Goal: Entertainment & Leisure: Consume media (video, audio)

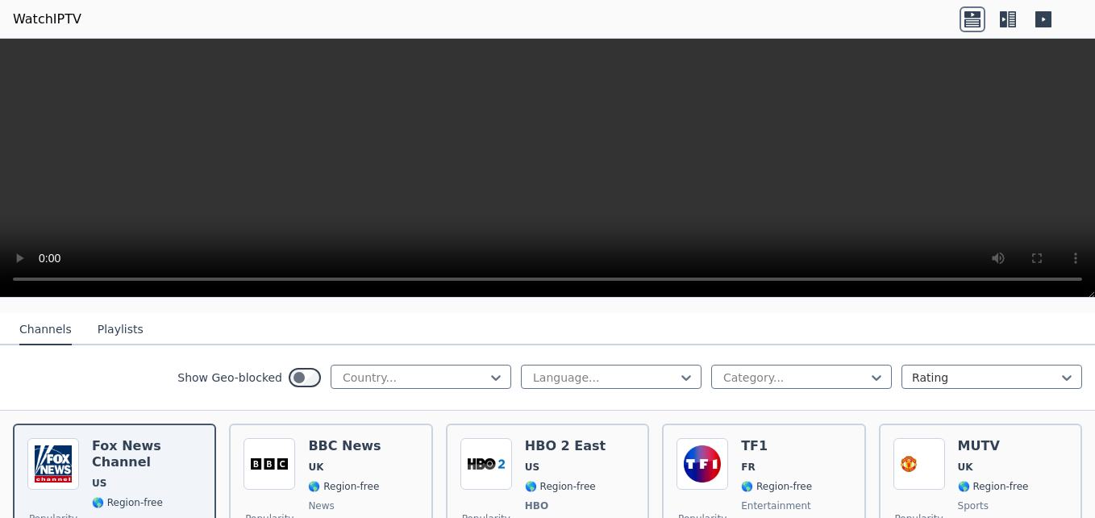
scroll to position [81, 0]
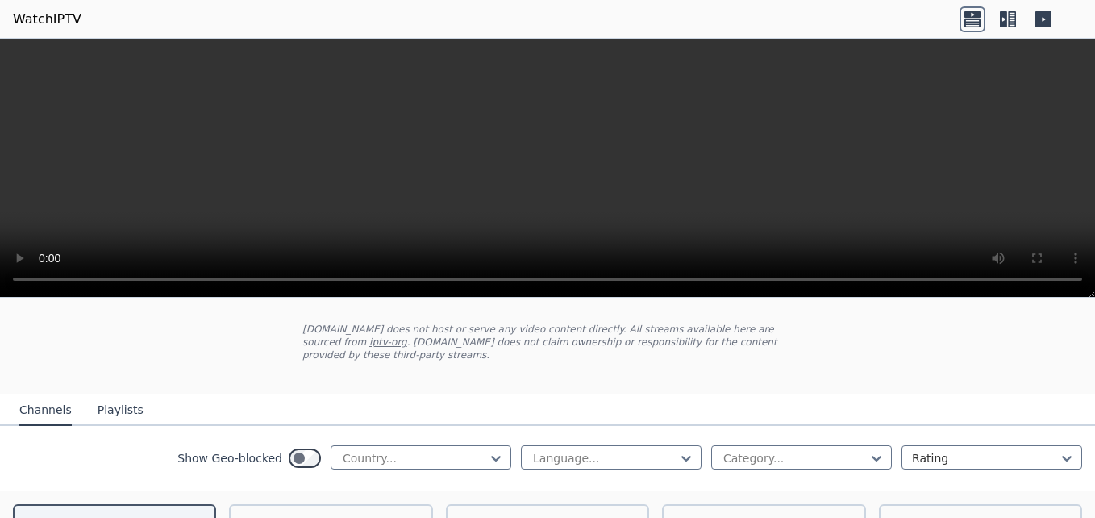
click at [444, 206] on video at bounding box center [547, 168] width 1095 height 259
click at [837, 215] on video at bounding box center [547, 168] width 1095 height 259
click at [423, 163] on video at bounding box center [547, 168] width 1095 height 259
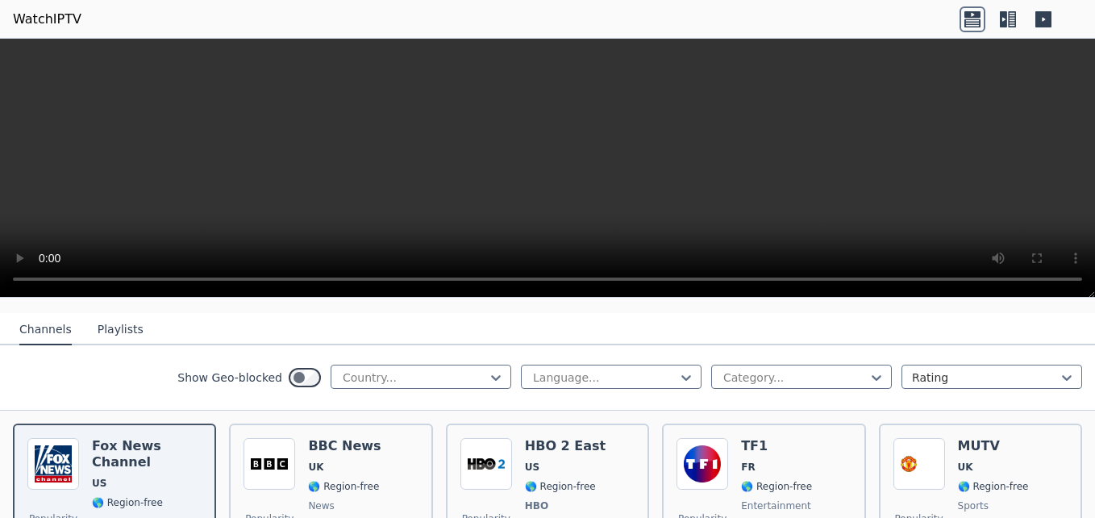
scroll to position [0, 0]
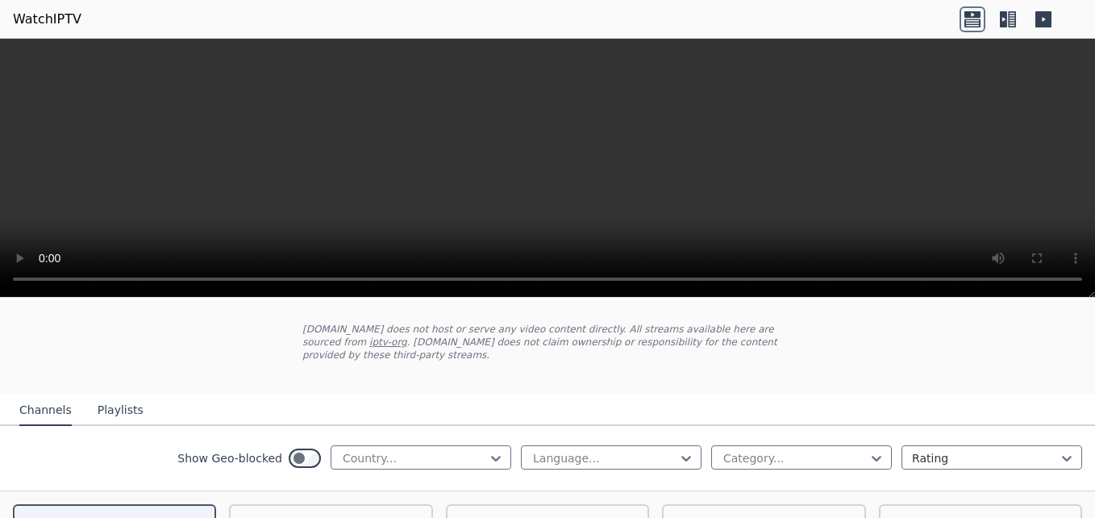
click at [110, 395] on button "Playlists" at bounding box center [121, 410] width 46 height 31
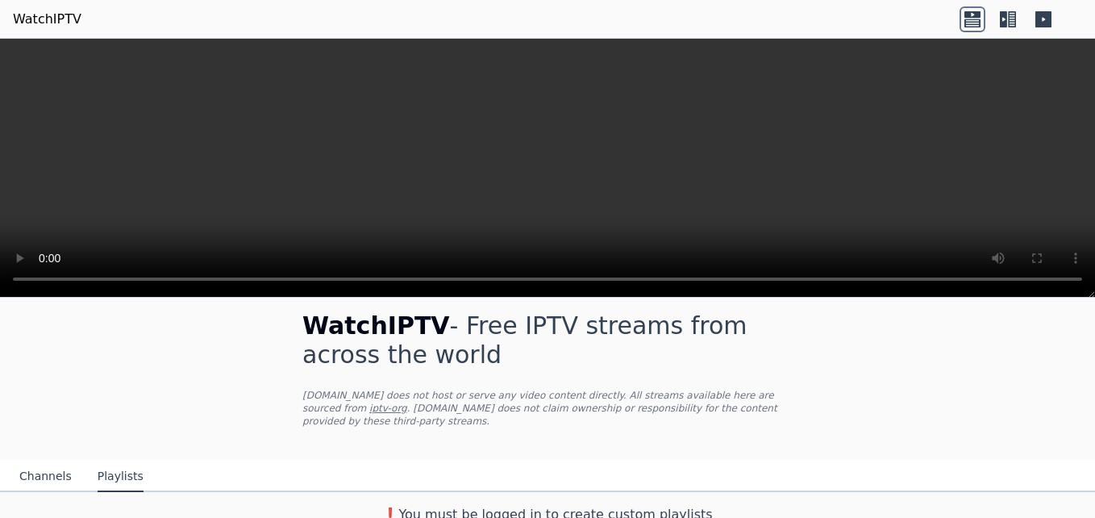
scroll to position [2, 0]
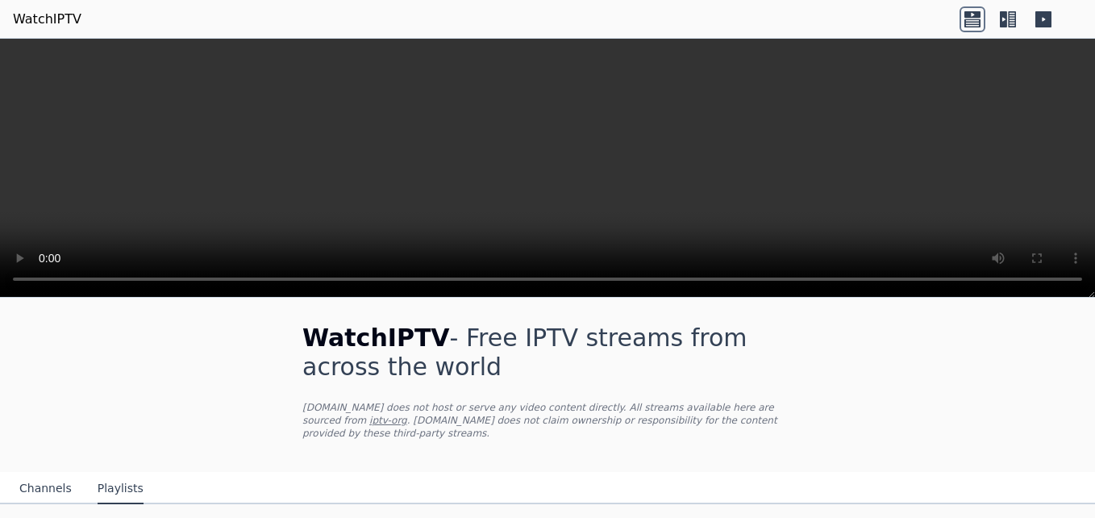
click at [27, 473] on button "Channels" at bounding box center [45, 488] width 52 height 31
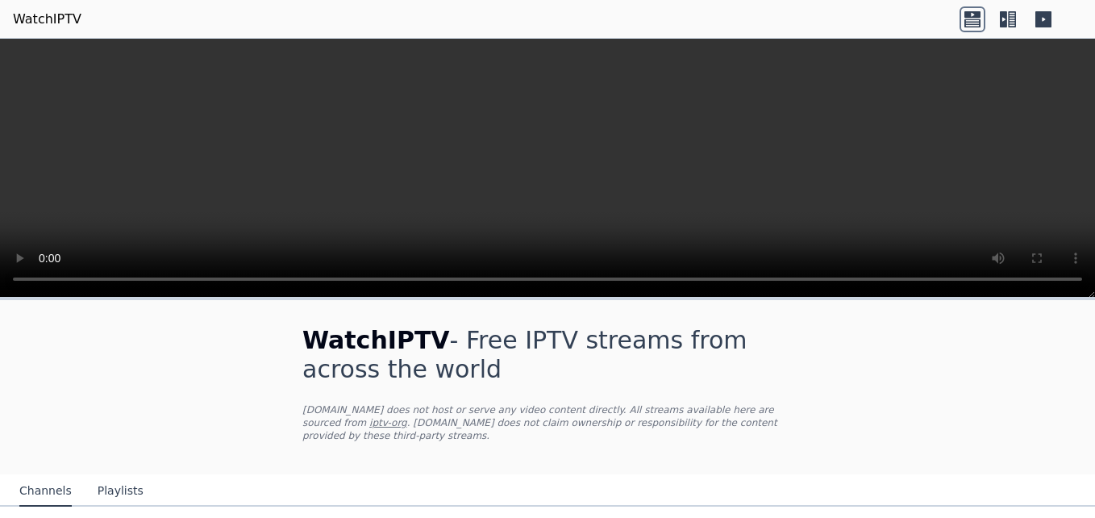
click at [42, 476] on button "Channels" at bounding box center [45, 491] width 52 height 31
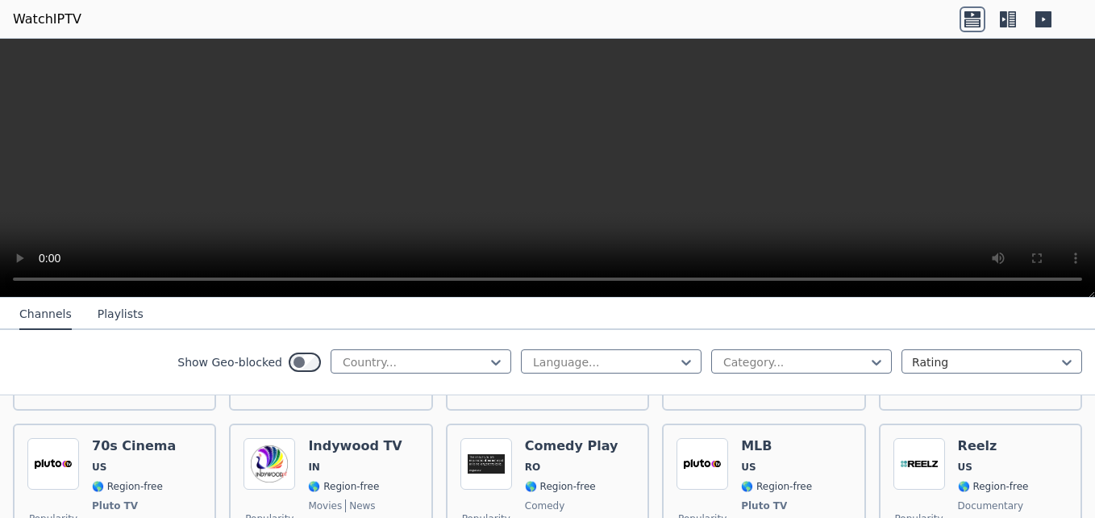
scroll to position [7385, 0]
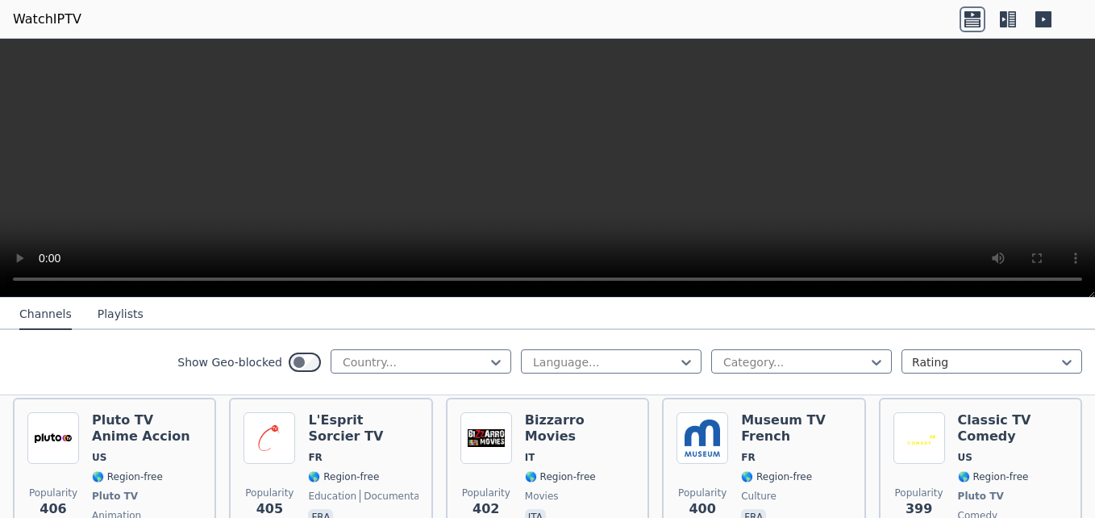
click at [1040, 16] on icon at bounding box center [1044, 19] width 16 height 16
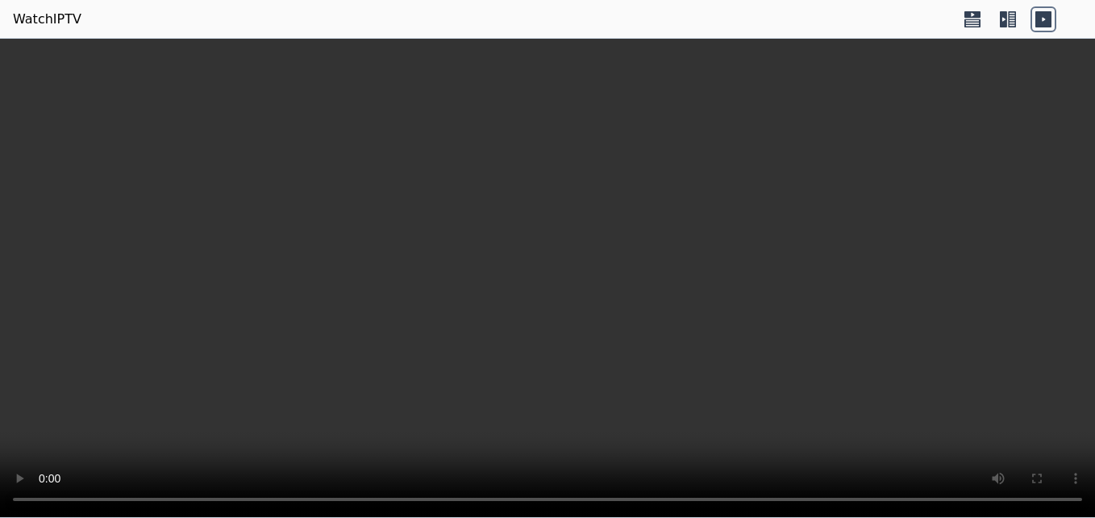
drag, startPoint x: 346, startPoint y: 186, endPoint x: 550, endPoint y: 119, distance: 215.0
click at [550, 119] on video at bounding box center [547, 278] width 1095 height 479
drag, startPoint x: 569, startPoint y: 199, endPoint x: 530, endPoint y: 206, distance: 40.2
click at [530, 206] on video at bounding box center [547, 278] width 1095 height 479
drag, startPoint x: 536, startPoint y: 202, endPoint x: 279, endPoint y: 165, distance: 259.8
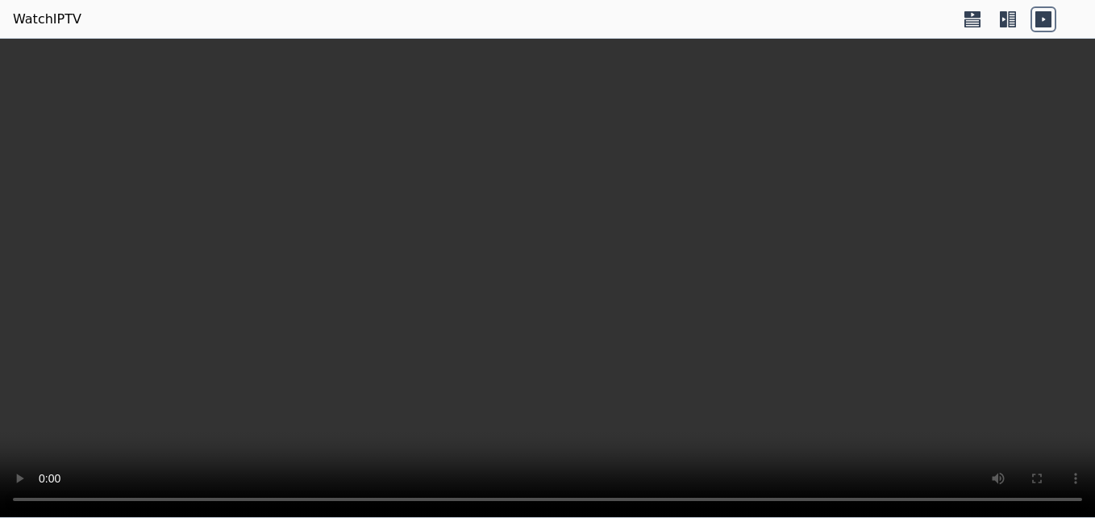
drag, startPoint x: 279, startPoint y: 165, endPoint x: 1050, endPoint y: 219, distance: 772.9
drag, startPoint x: 1050, startPoint y: 219, endPoint x: 81, endPoint y: 228, distance: 968.7
drag, startPoint x: 81, startPoint y: 228, endPoint x: 778, endPoint y: 184, distance: 698.3
drag, startPoint x: 778, startPoint y: 184, endPoint x: 401, endPoint y: 173, distance: 377.6
drag, startPoint x: 401, startPoint y: 173, endPoint x: 935, endPoint y: 159, distance: 534.1
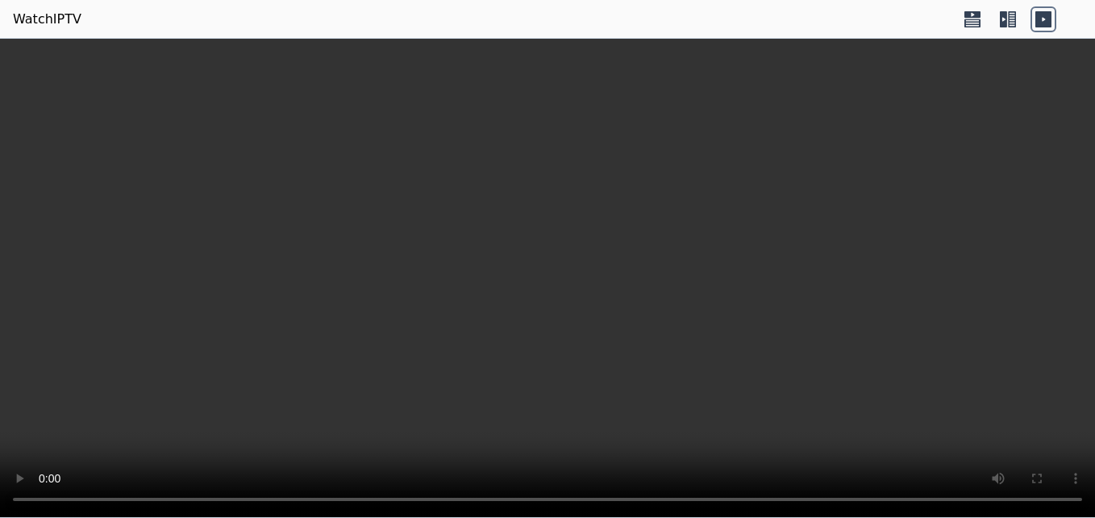
drag, startPoint x: 935, startPoint y: 159, endPoint x: 480, endPoint y: 214, distance: 458.2
drag, startPoint x: 480, startPoint y: 214, endPoint x: 930, endPoint y: 173, distance: 451.8
drag, startPoint x: 930, startPoint y: 173, endPoint x: 551, endPoint y: 211, distance: 381.0
drag, startPoint x: 551, startPoint y: 211, endPoint x: 327, endPoint y: 186, distance: 224.9
drag, startPoint x: 327, startPoint y: 186, endPoint x: 573, endPoint y: 182, distance: 246.0
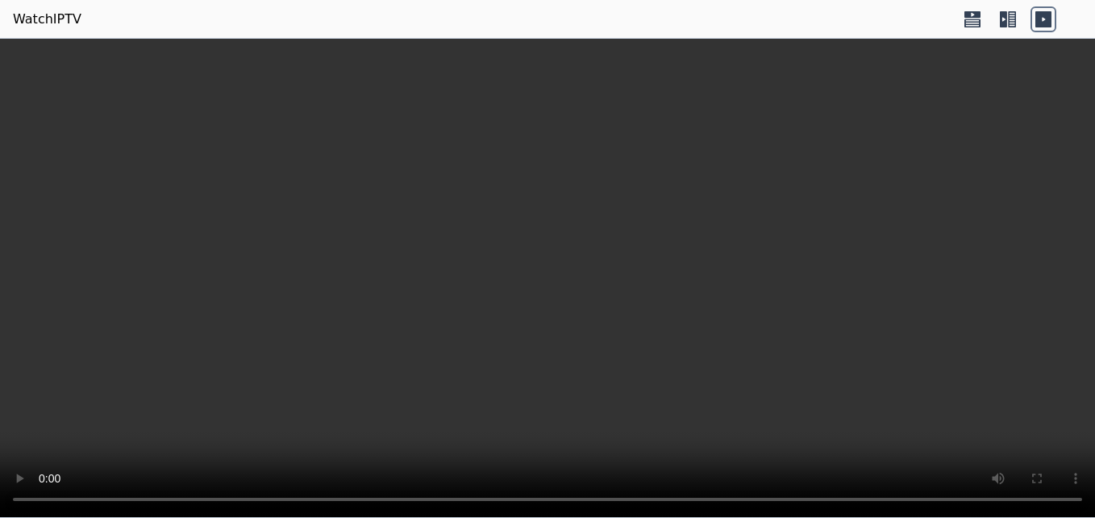
drag, startPoint x: 573, startPoint y: 182, endPoint x: 339, endPoint y: 202, distance: 235.5
drag, startPoint x: 339, startPoint y: 202, endPoint x: 581, endPoint y: 205, distance: 242.0
drag, startPoint x: 581, startPoint y: 205, endPoint x: 412, endPoint y: 209, distance: 168.6
drag, startPoint x: 294, startPoint y: 251, endPoint x: 535, endPoint y: 255, distance: 241.2
drag, startPoint x: 535, startPoint y: 255, endPoint x: 422, endPoint y: 273, distance: 114.4
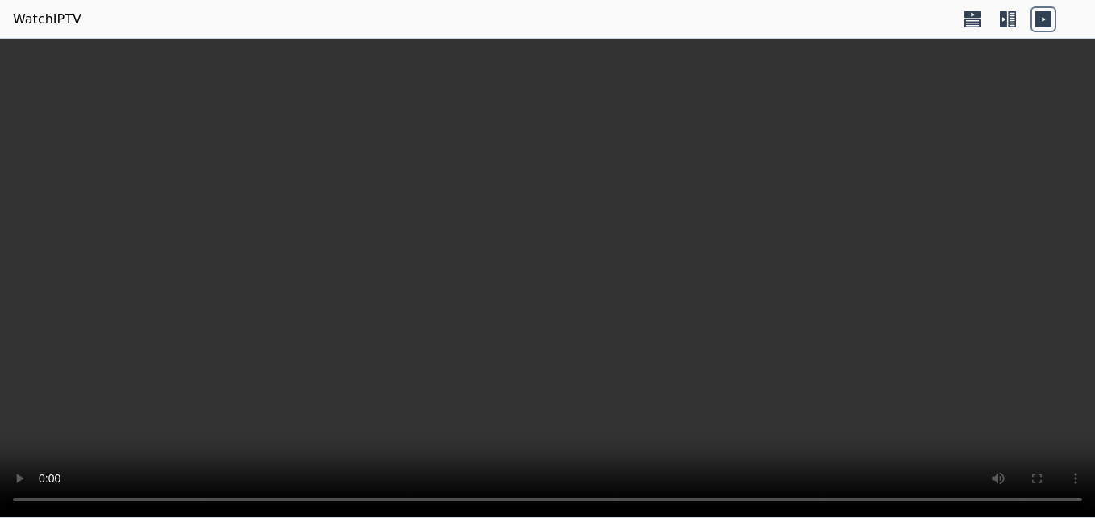
drag, startPoint x: 422, startPoint y: 273, endPoint x: 328, endPoint y: 355, distance: 124.1
drag, startPoint x: 611, startPoint y: 468, endPoint x: 617, endPoint y: 168, distance: 300.1
drag, startPoint x: 617, startPoint y: 168, endPoint x: 611, endPoint y: 154, distance: 15.2
drag, startPoint x: 611, startPoint y: 154, endPoint x: 605, endPoint y: 454, distance: 300.1
drag, startPoint x: 605, startPoint y: 454, endPoint x: 607, endPoint y: 152, distance: 301.6
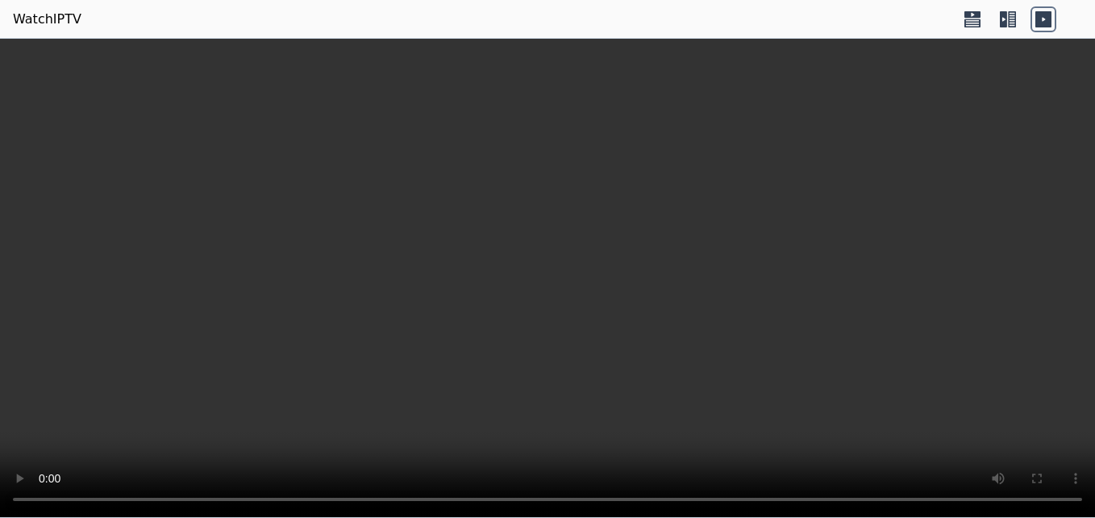
drag, startPoint x: 608, startPoint y: 432, endPoint x: 601, endPoint y: 132, distance: 300.1
drag, startPoint x: 601, startPoint y: 132, endPoint x: 586, endPoint y: 427, distance: 295.6
drag, startPoint x: 586, startPoint y: 427, endPoint x: 575, endPoint y: 115, distance: 312.3
drag, startPoint x: 575, startPoint y: 115, endPoint x: 582, endPoint y: 435, distance: 319.5
drag, startPoint x: 582, startPoint y: 435, endPoint x: 536, endPoint y: 127, distance: 310.8
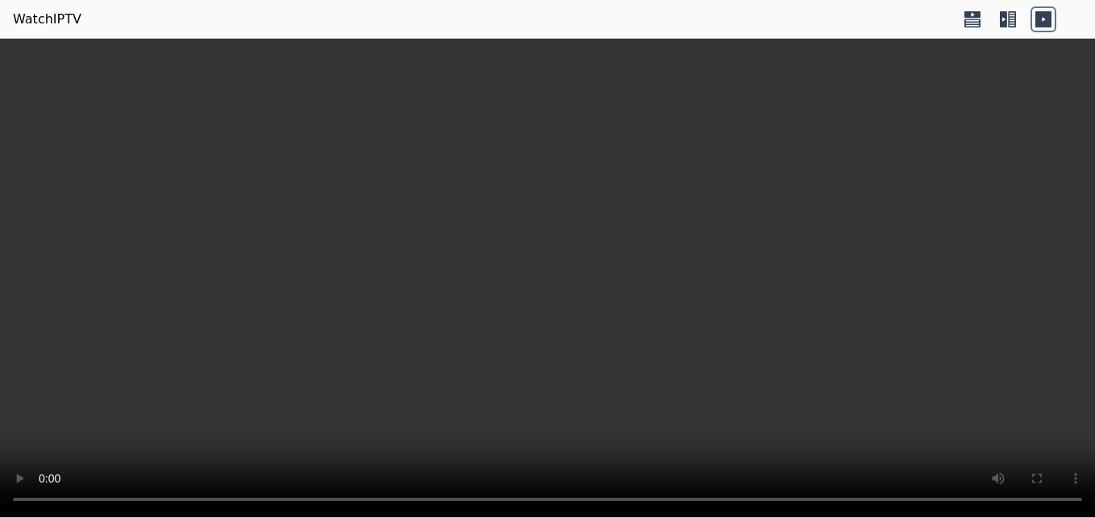
drag, startPoint x: 452, startPoint y: 143, endPoint x: 425, endPoint y: 428, distance: 286.7
drag, startPoint x: 425, startPoint y: 428, endPoint x: 396, endPoint y: 114, distance: 315.9
drag
click at [573, 302] on video at bounding box center [547, 278] width 1095 height 479
click at [1013, 17] on icon at bounding box center [1012, 19] width 8 height 16
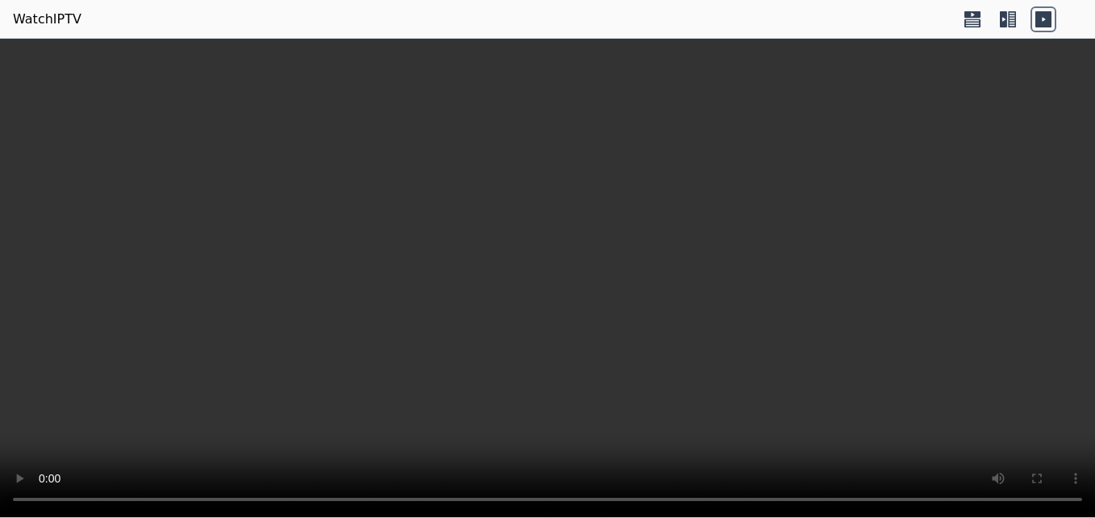
click at [972, 21] on icon at bounding box center [973, 19] width 26 height 26
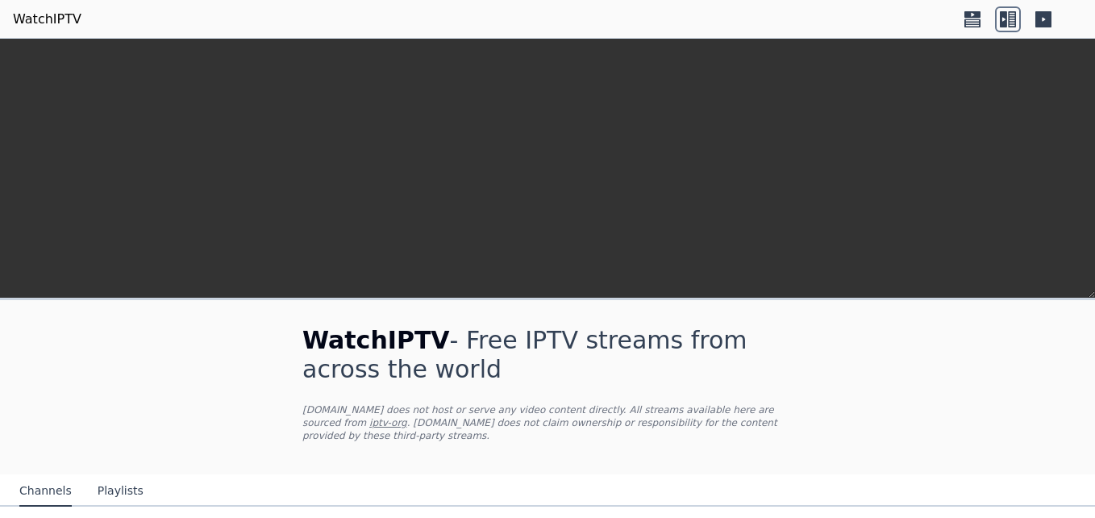
click at [978, 21] on icon at bounding box center [973, 19] width 26 height 26
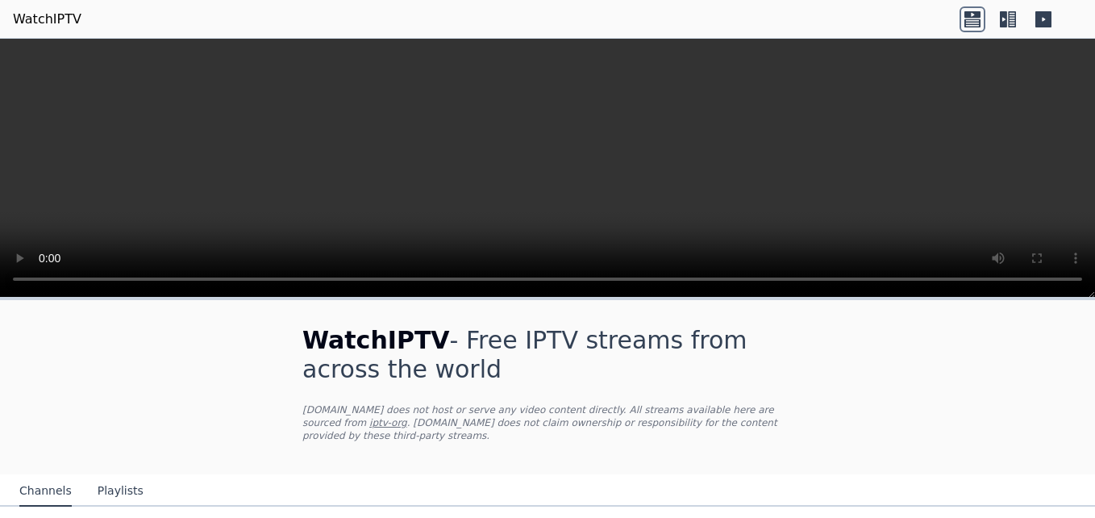
click at [452, 222] on video at bounding box center [547, 168] width 1095 height 259
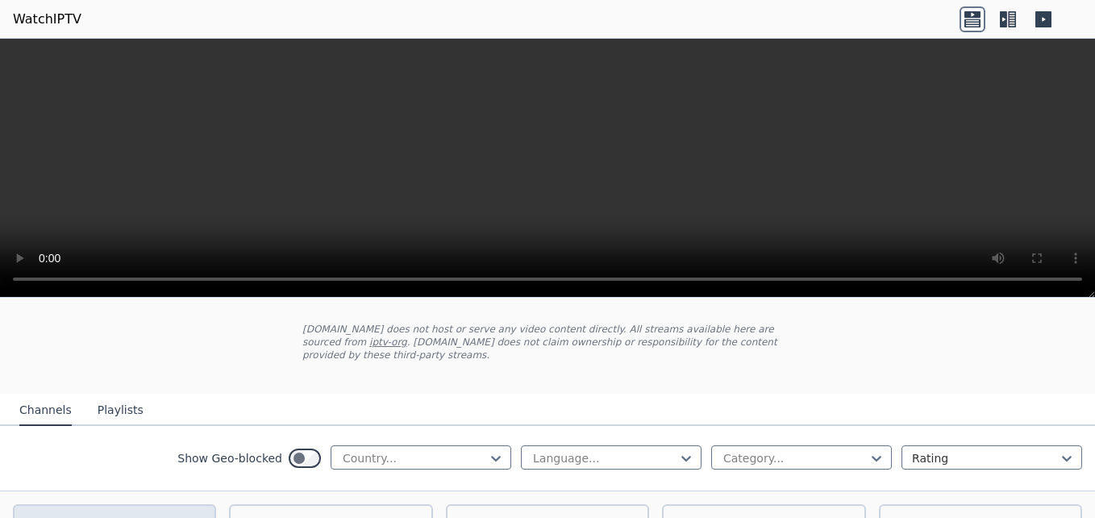
scroll to position [242, 0]
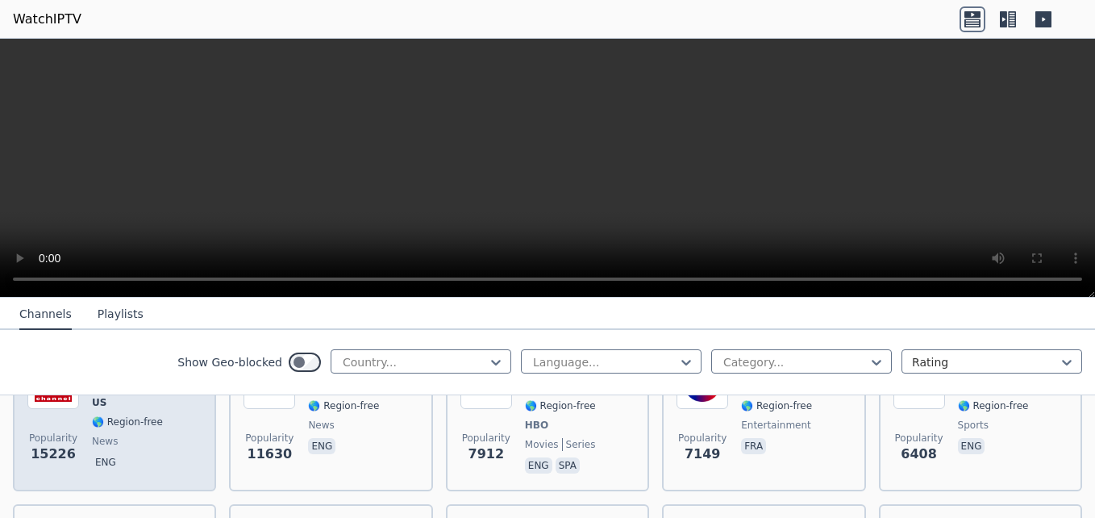
click at [152, 420] on div "[PERSON_NAME] US 🌎 Region-free news eng" at bounding box center [147, 416] width 110 height 119
